Goal: Information Seeking & Learning: Learn about a topic

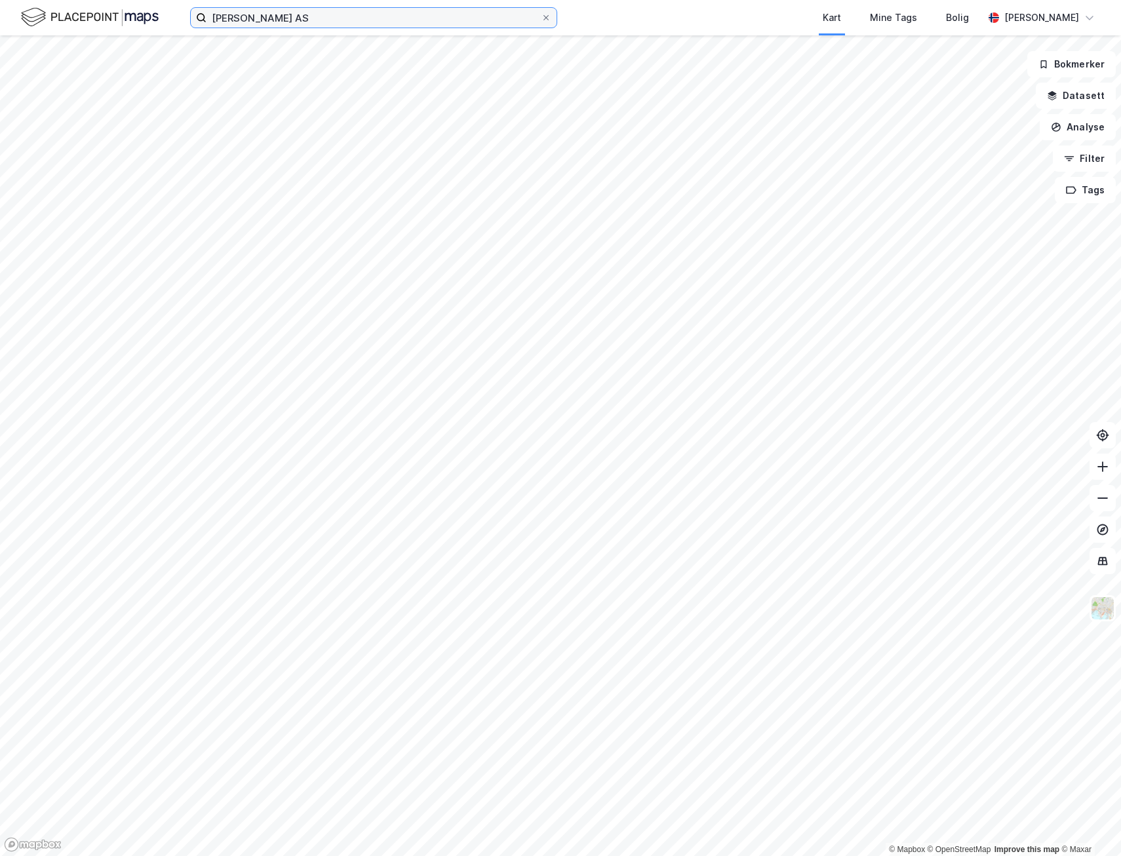
click at [302, 14] on input "[PERSON_NAME] AS" at bounding box center [374, 18] width 334 height 20
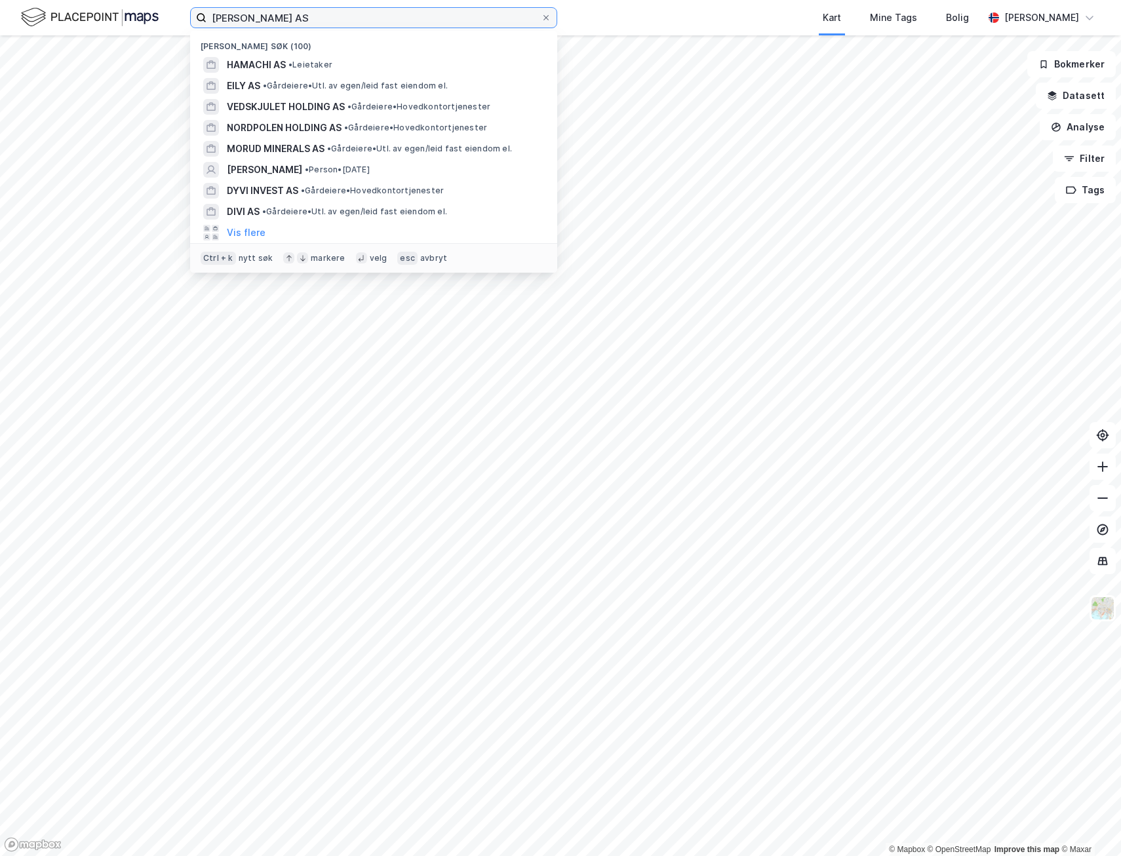
click at [302, 14] on input "[PERSON_NAME] AS" at bounding box center [374, 18] width 334 height 20
paste input "West Coast Invest Holding"
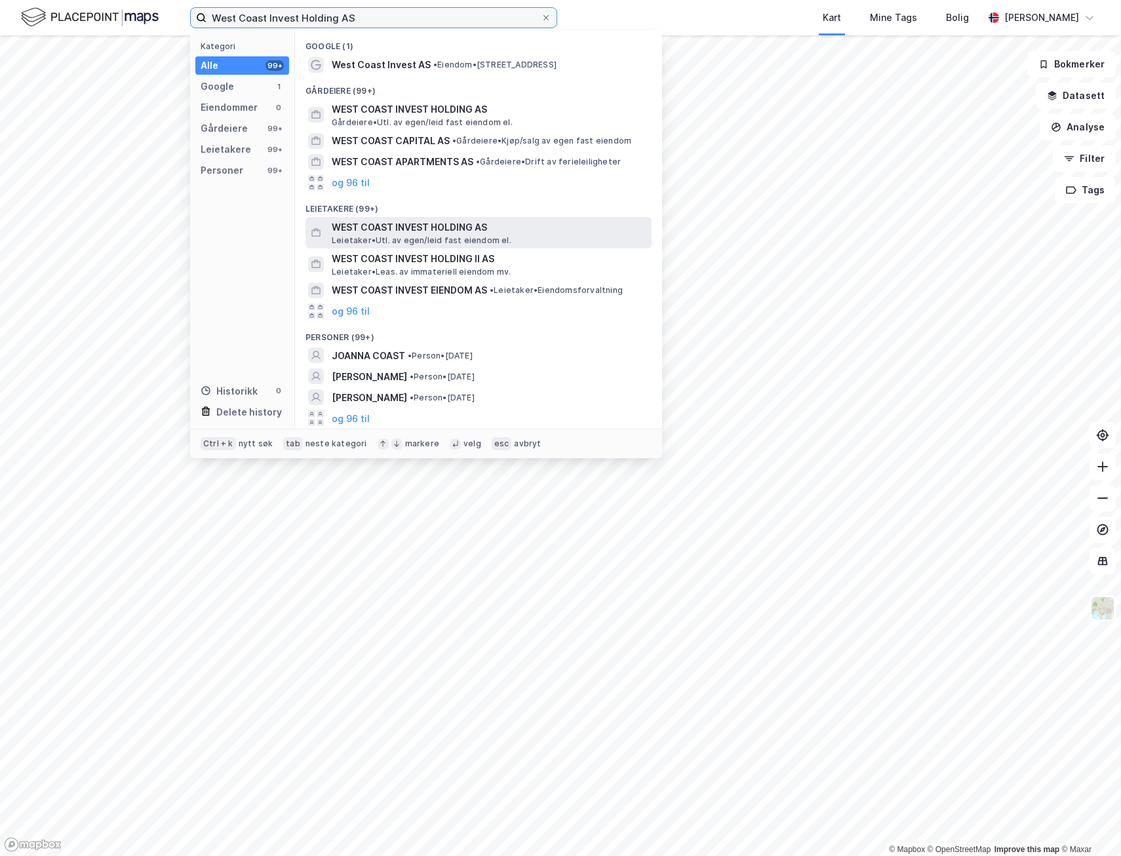
type input "West Coast Invest Holding AS"
click at [413, 230] on span "WEST COAST INVEST HOLDING AS" at bounding box center [489, 228] width 315 height 16
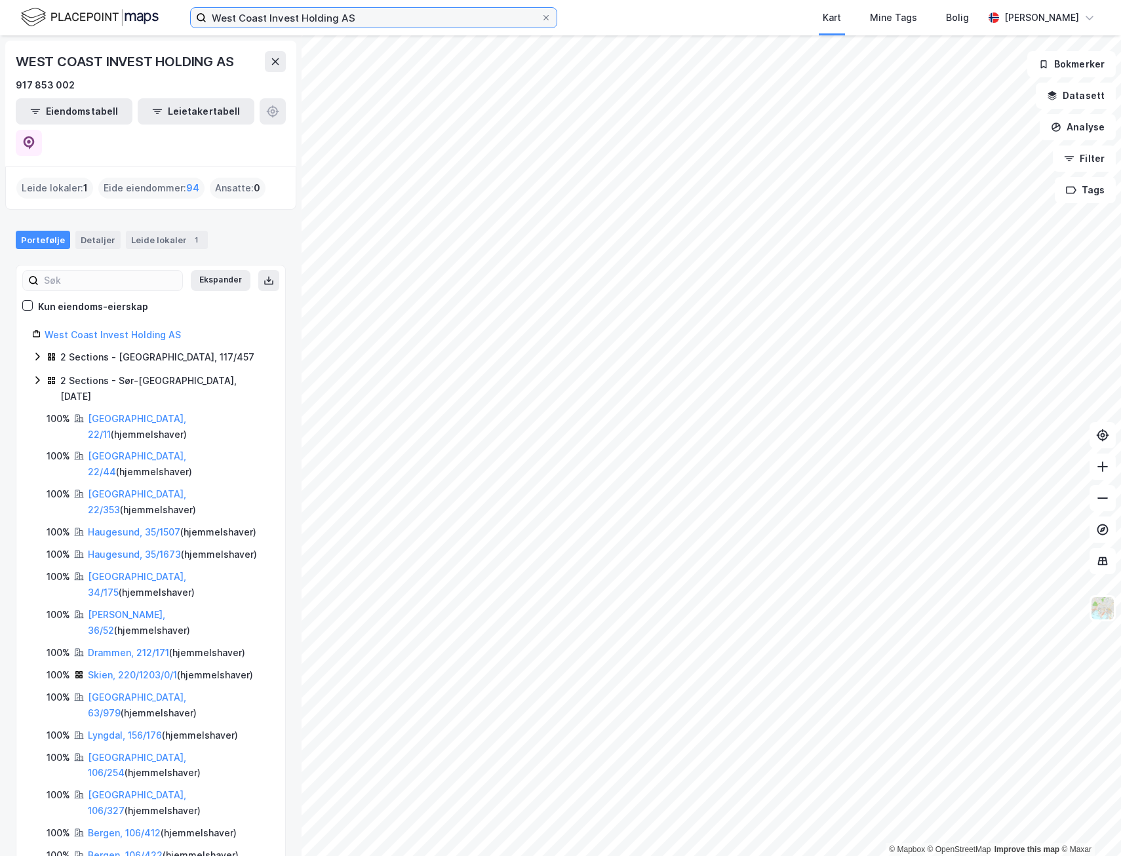
click at [375, 23] on input "West Coast Invest Holding AS" at bounding box center [374, 18] width 334 height 20
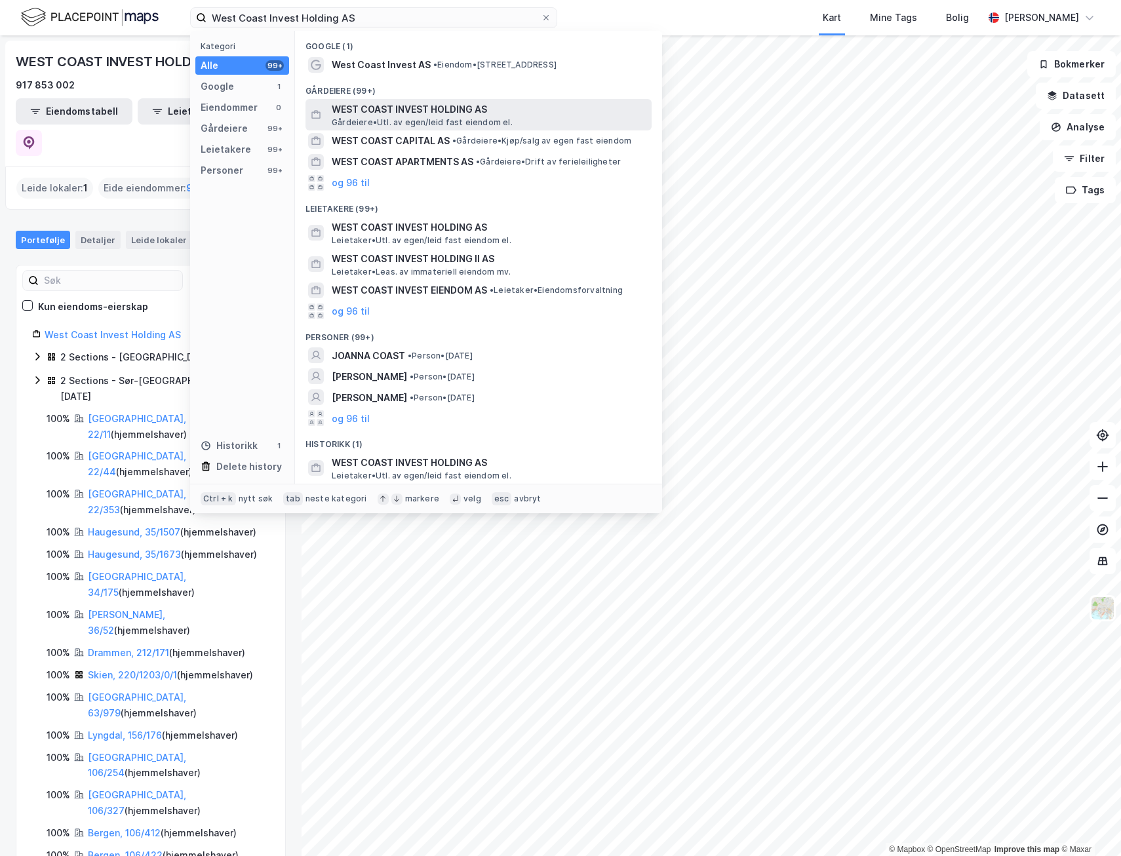
click at [410, 113] on span "WEST COAST INVEST HOLDING AS" at bounding box center [489, 110] width 315 height 16
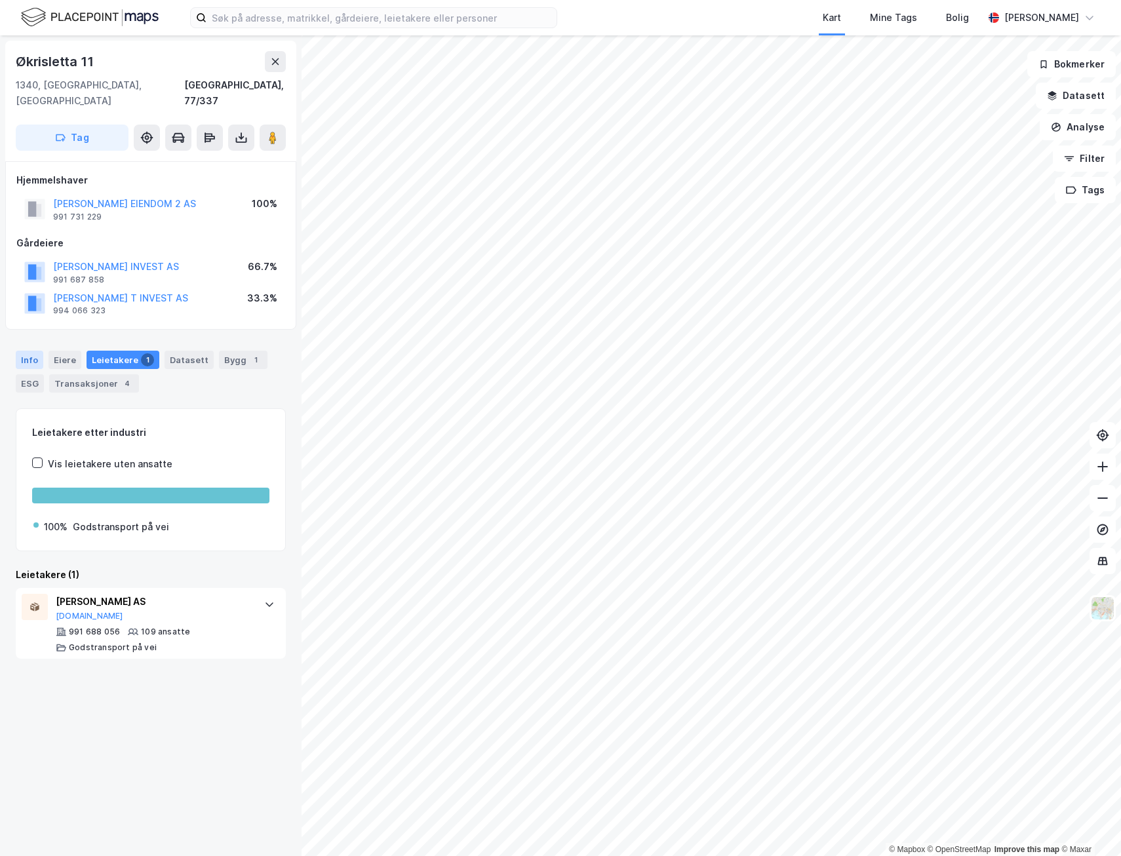
click at [18, 351] on div "Info" at bounding box center [30, 360] width 28 height 18
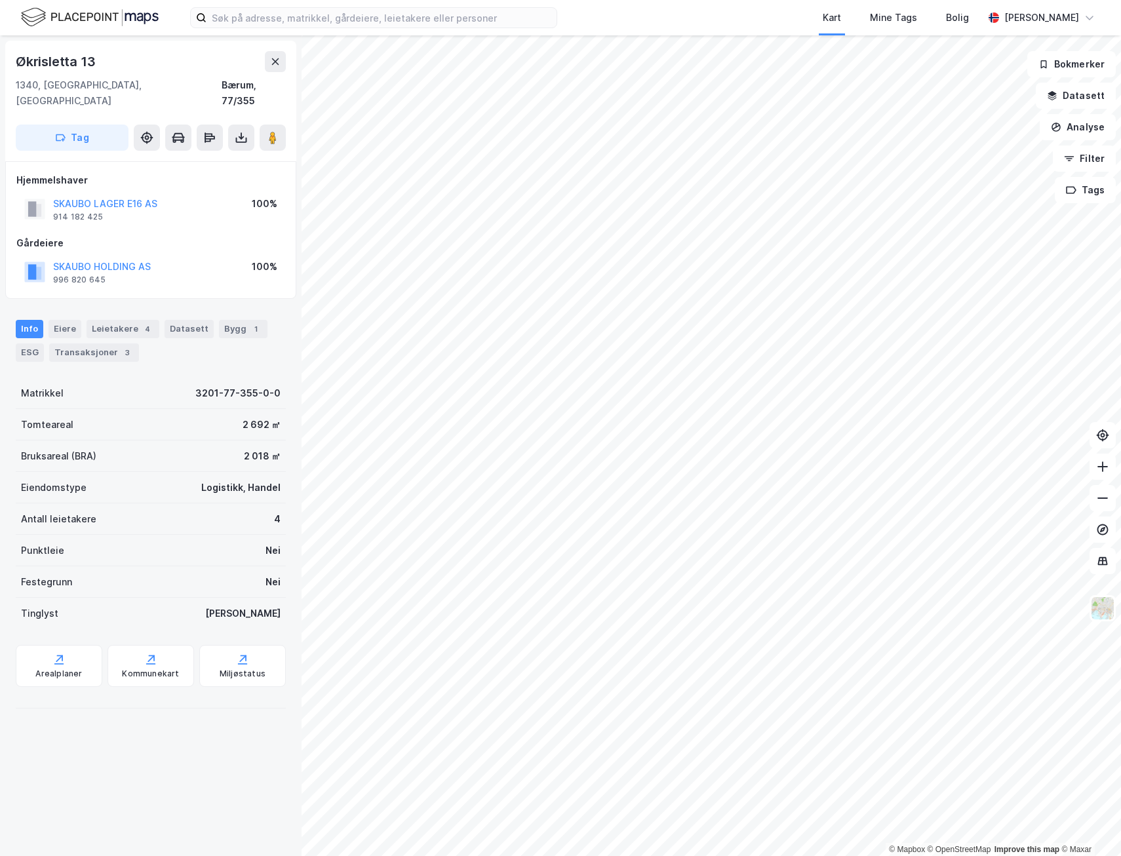
scroll to position [3, 0]
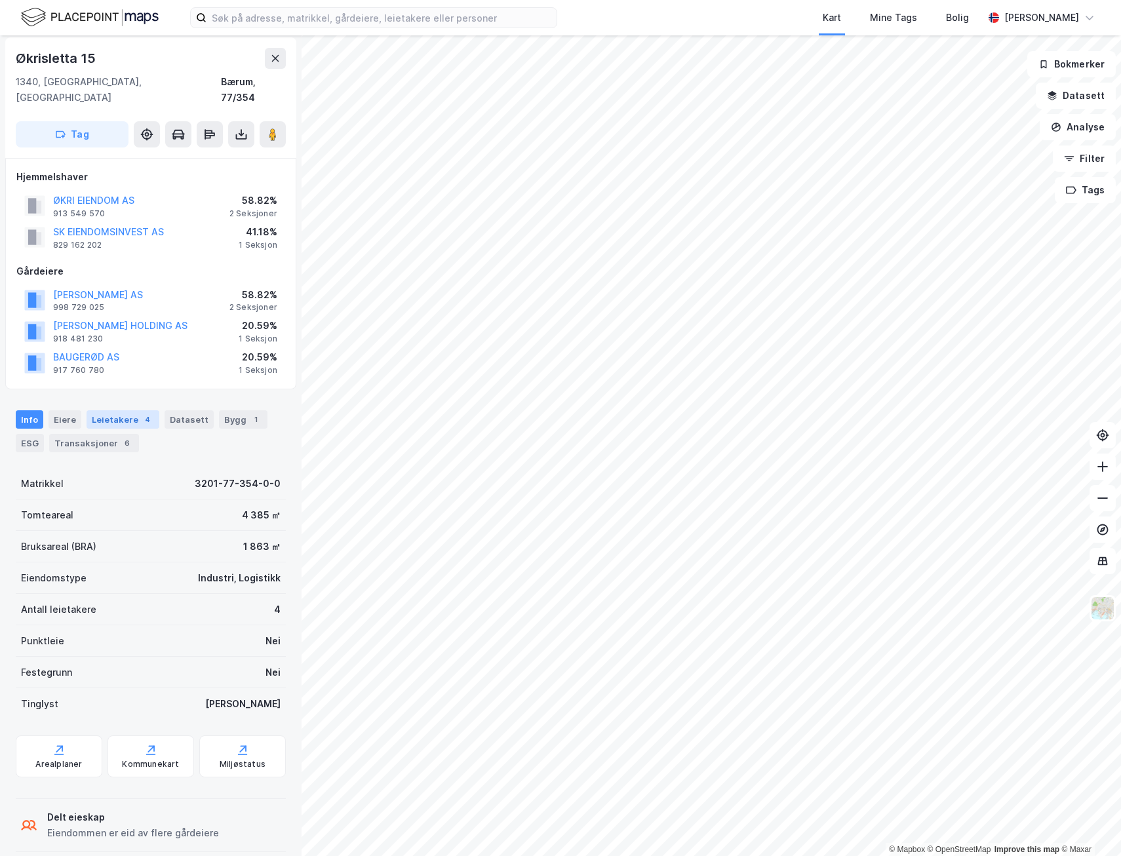
click at [141, 413] on div "4" at bounding box center [147, 419] width 13 height 13
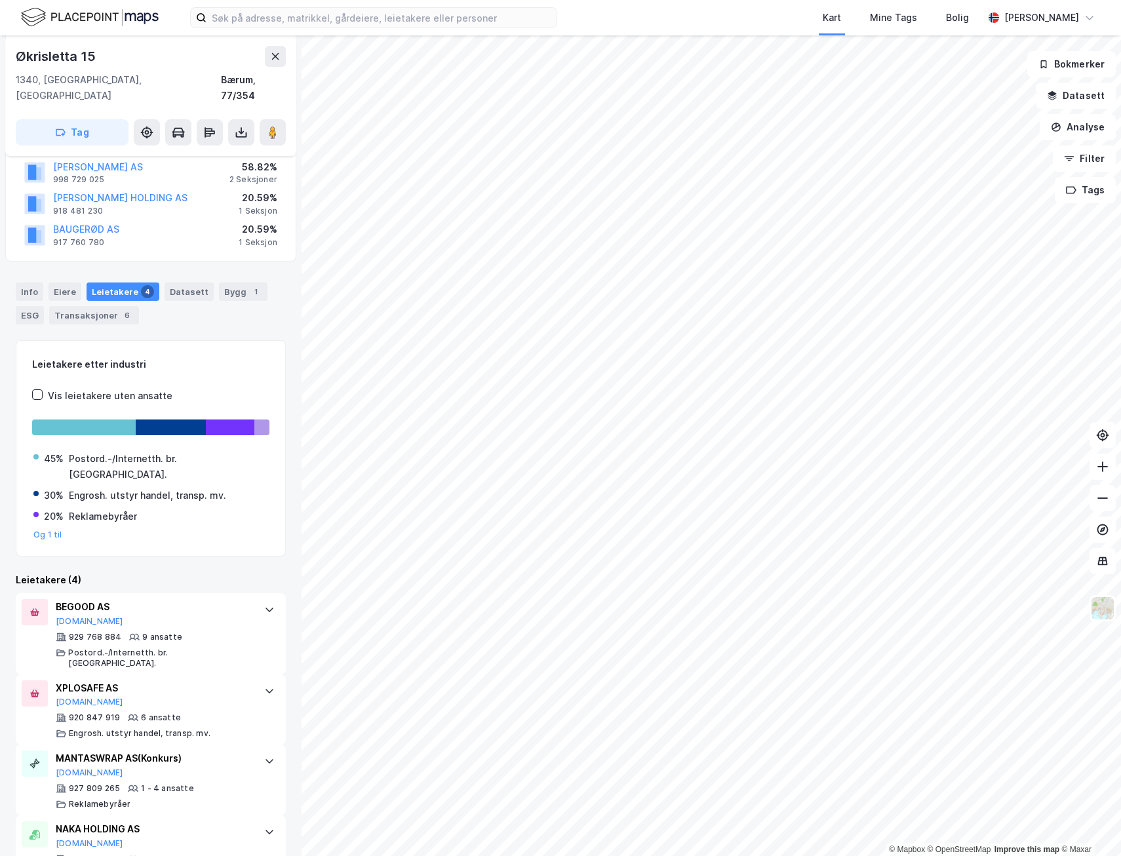
scroll to position [136, 0]
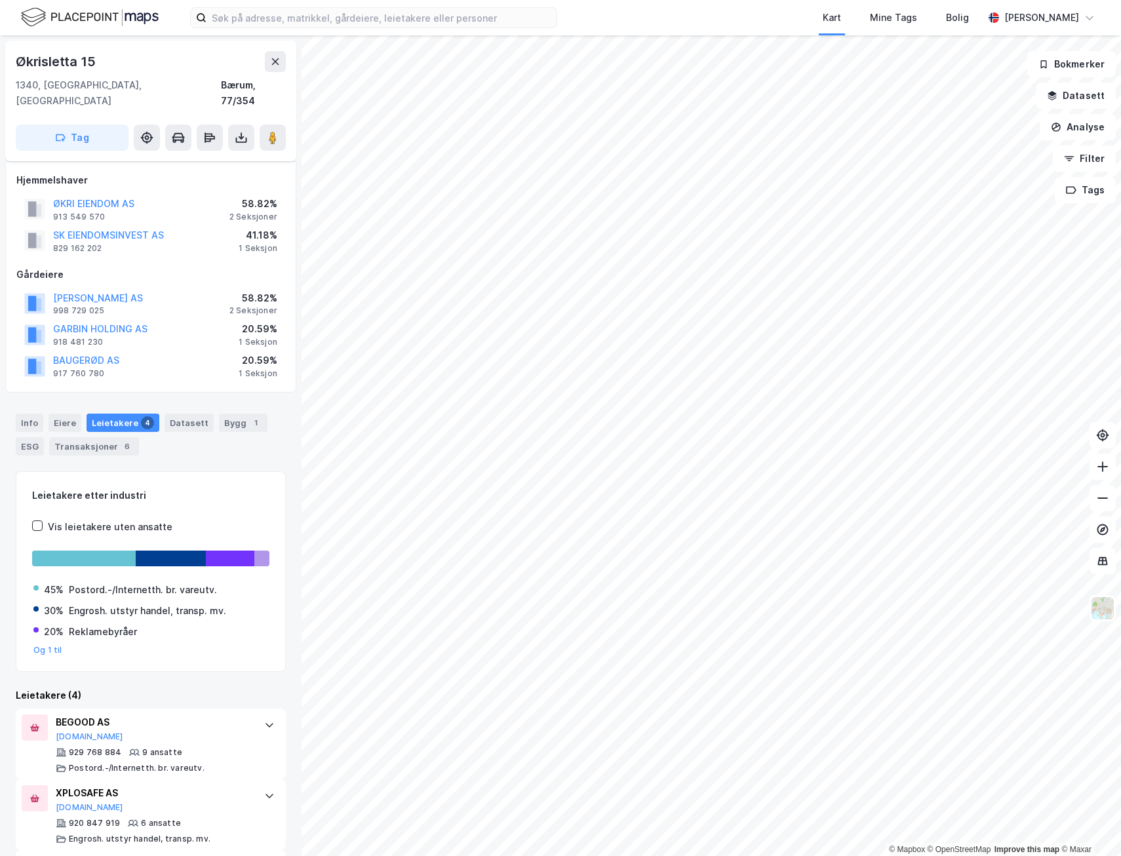
scroll to position [136, 0]
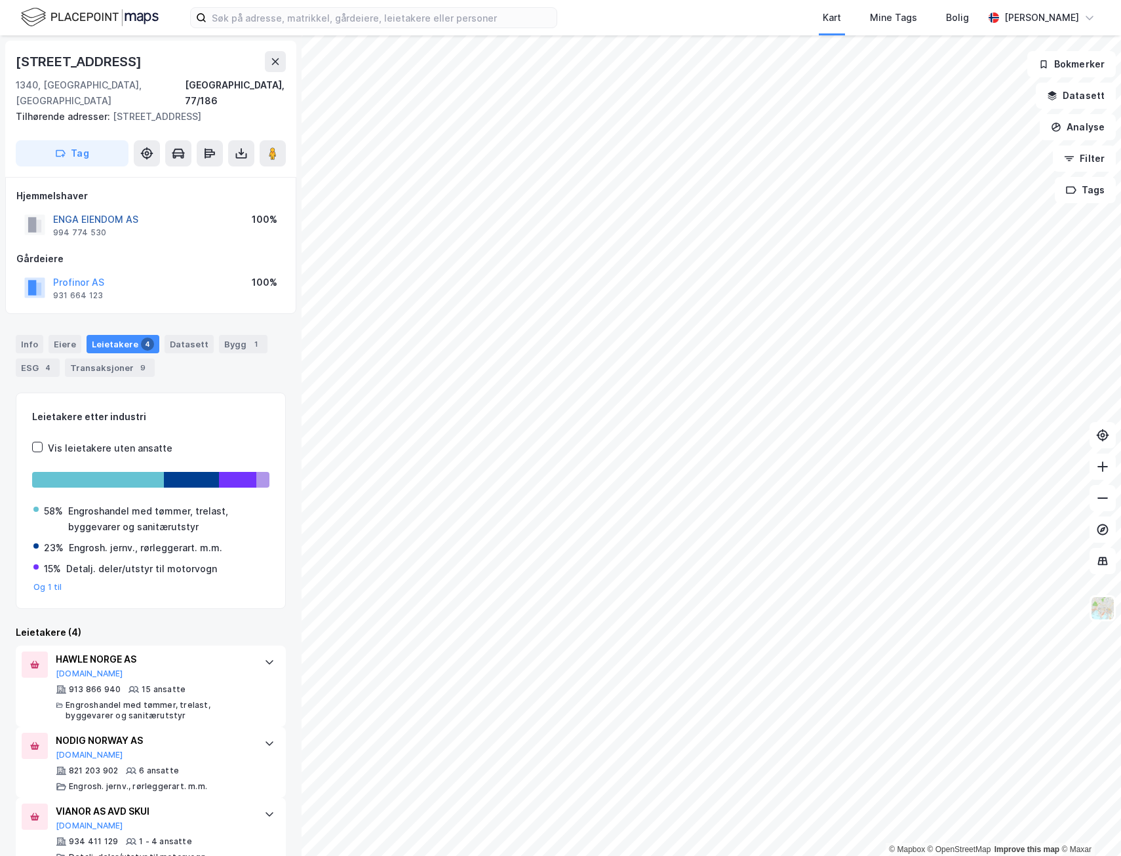
click at [0, 0] on button "ENGA EIENDOM AS" at bounding box center [0, 0] width 0 height 0
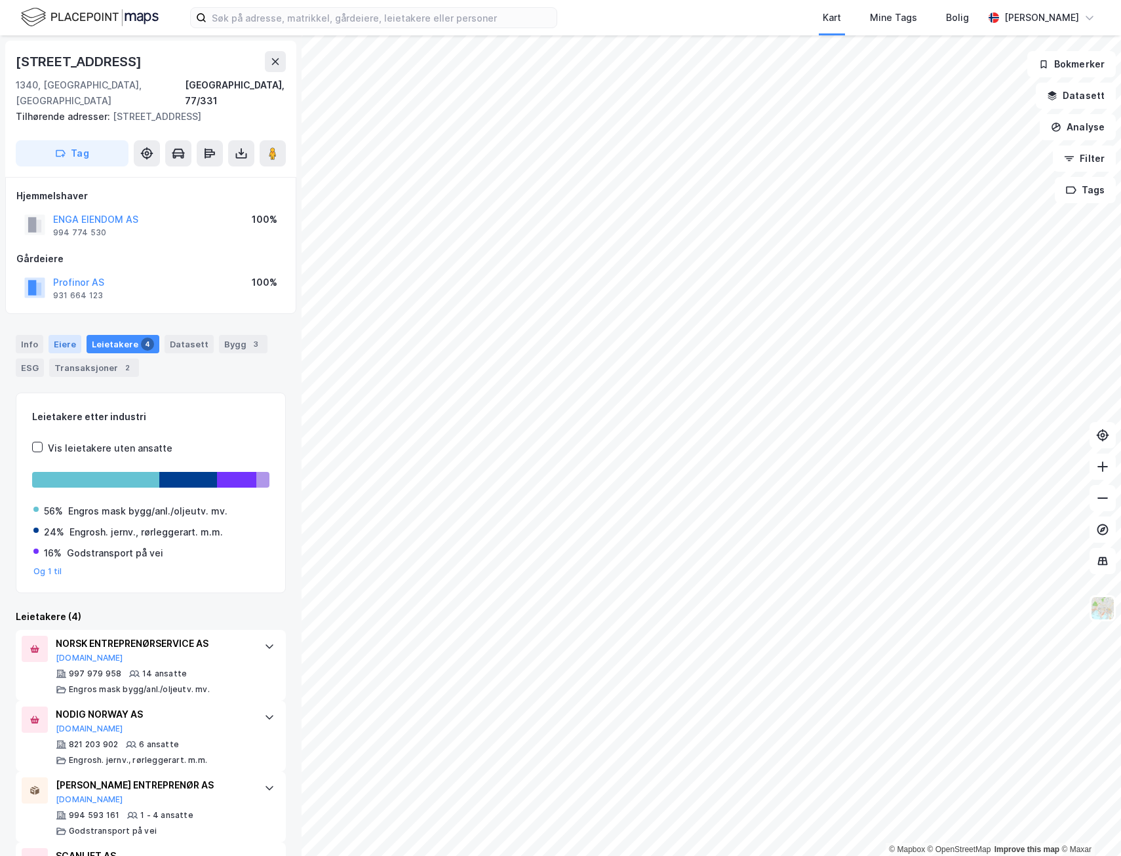
click at [71, 335] on div "Eiere" at bounding box center [65, 344] width 33 height 18
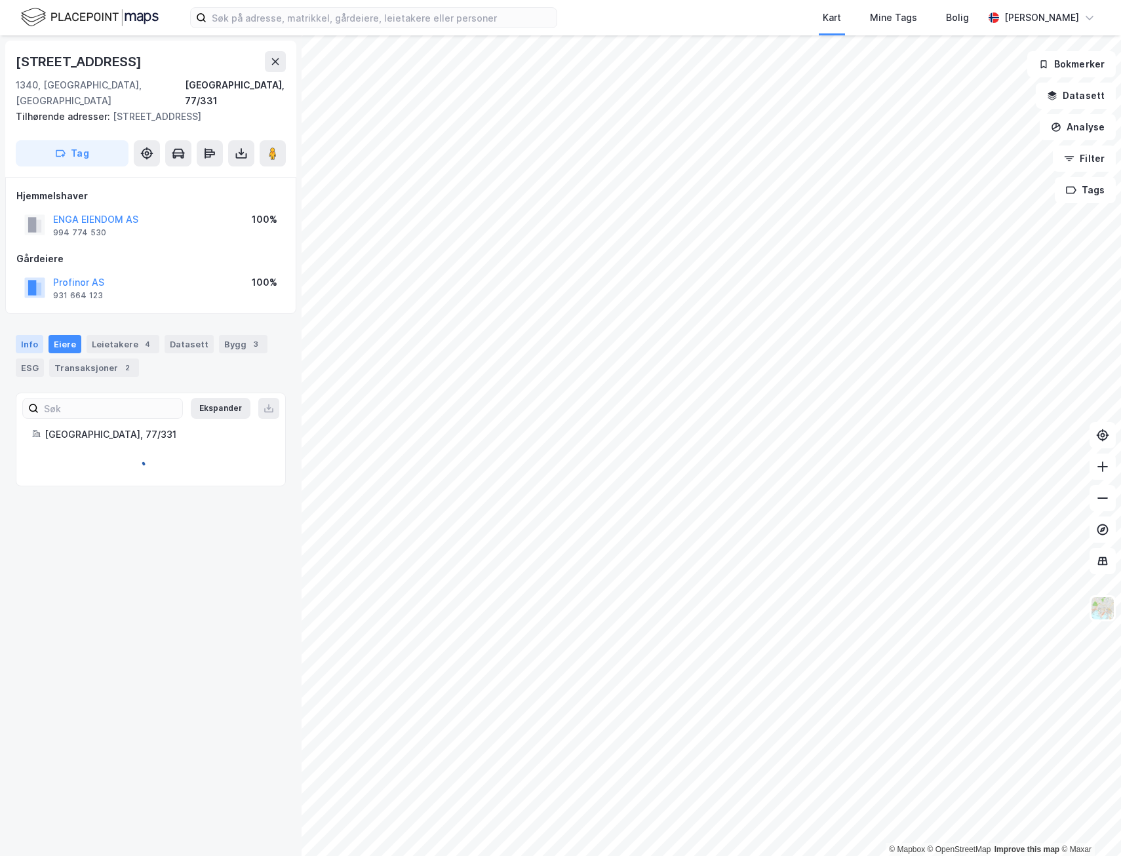
click at [26, 335] on div "Info" at bounding box center [30, 344] width 28 height 18
